Goal: Navigation & Orientation: Find specific page/section

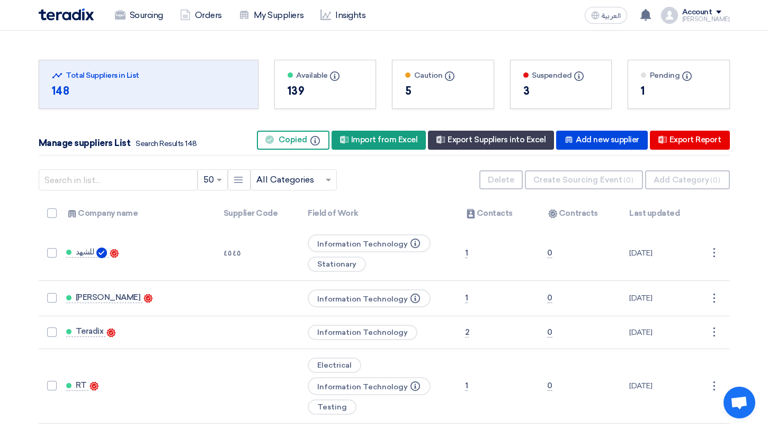
click at [71, 14] on img at bounding box center [66, 14] width 55 height 12
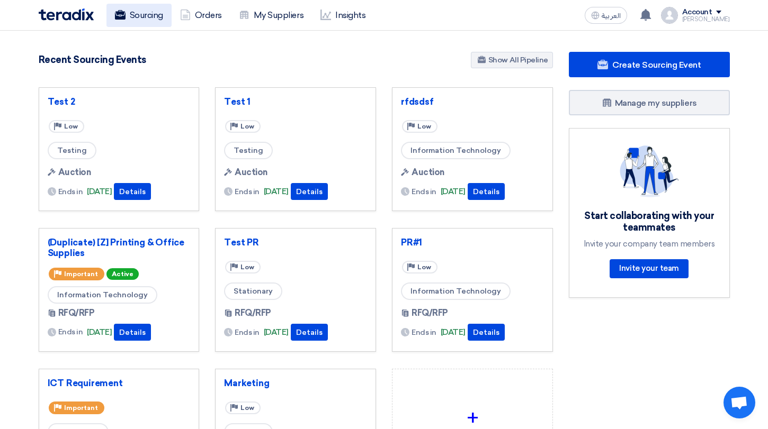
click at [149, 19] on link "Sourcing" at bounding box center [138, 15] width 65 height 23
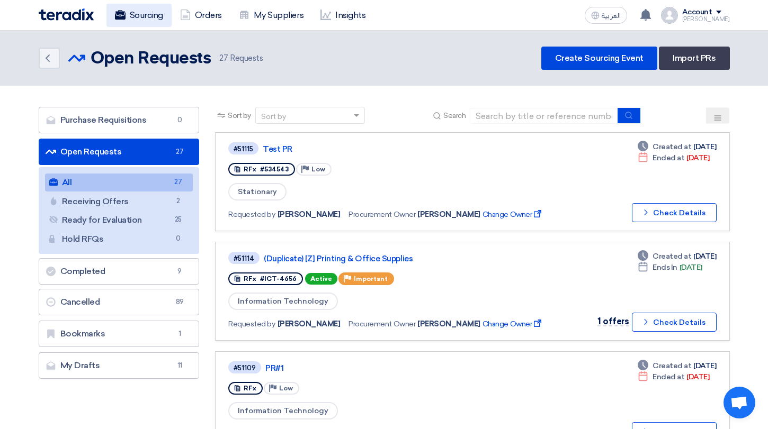
click at [145, 20] on link "Sourcing" at bounding box center [138, 15] width 65 height 23
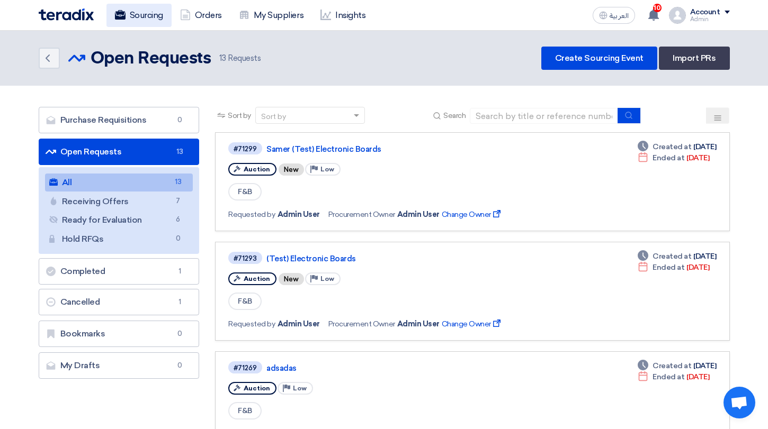
click at [133, 10] on link "Sourcing" at bounding box center [138, 15] width 65 height 23
click at [139, 13] on link "Sourcing" at bounding box center [138, 15] width 65 height 23
click at [118, 25] on link "Sourcing" at bounding box center [138, 15] width 65 height 23
click at [705, 29] on div "Sourcing Orders My Suppliers Insights العربية ع 10 Your auction "[PERSON_NAME] …" at bounding box center [384, 15] width 707 height 30
